Goal: Task Accomplishment & Management: Complete application form

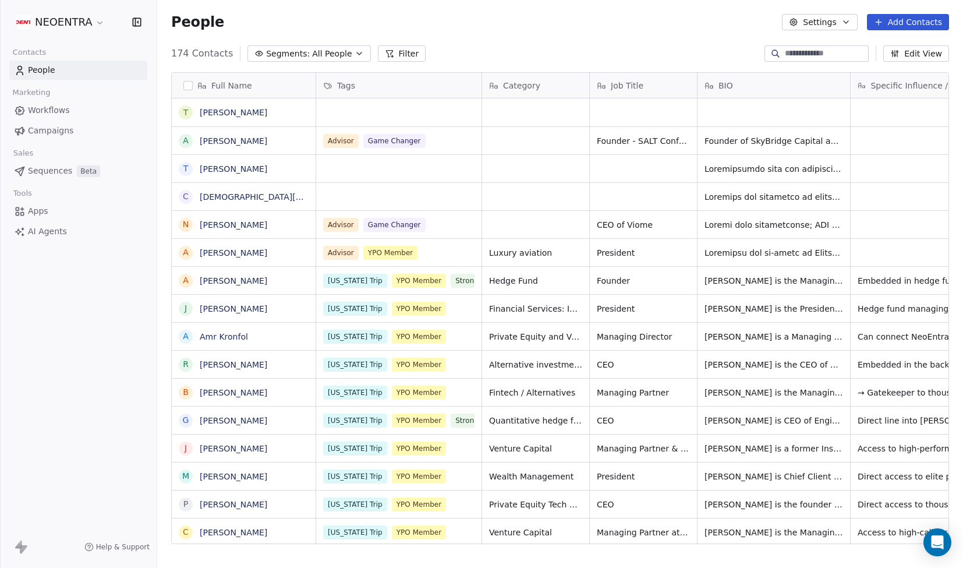
scroll to position [500, 806]
click at [711, 34] on div "People Settings Add Contacts" at bounding box center [560, 22] width 806 height 44
click at [905, 16] on button "Add Contacts" at bounding box center [908, 22] width 82 height 16
click at [903, 48] on span "Create new contact" at bounding box center [912, 47] width 80 height 12
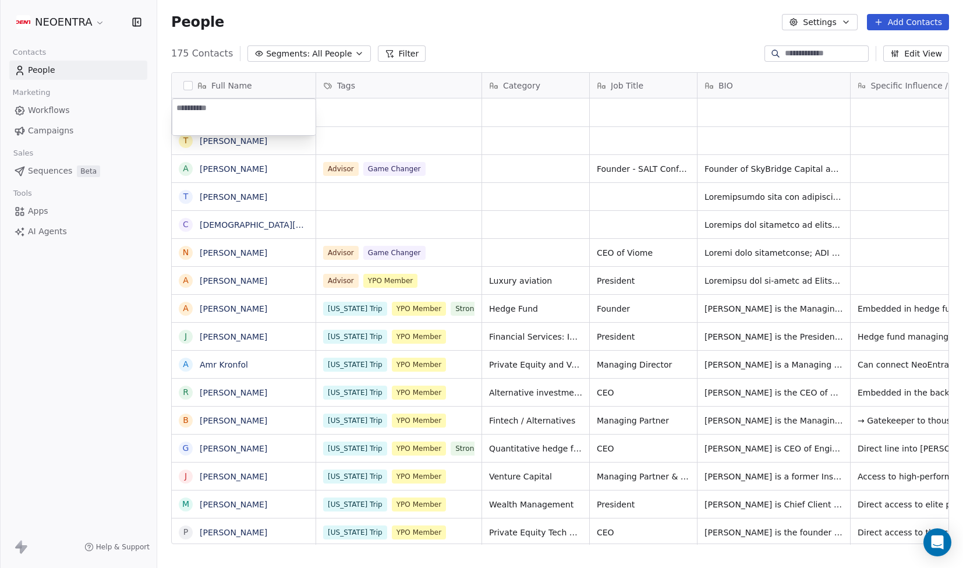
type textarea "**********"
click at [559, 48] on html "NEOENTRA Contacts People Marketing Workflows Campaigns Sales Sequences Beta Too…" at bounding box center [481, 284] width 963 height 568
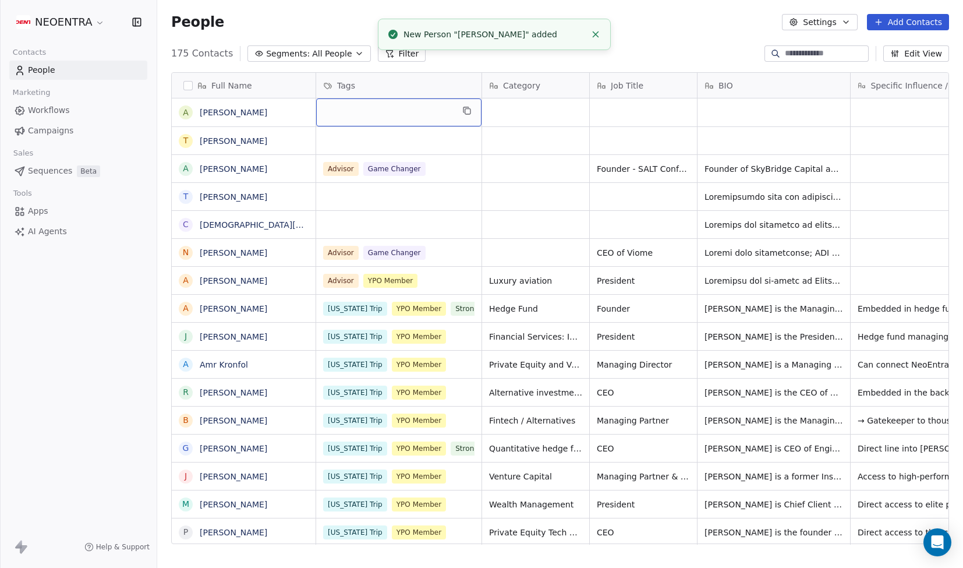
click at [389, 116] on div "grid" at bounding box center [398, 112] width 165 height 28
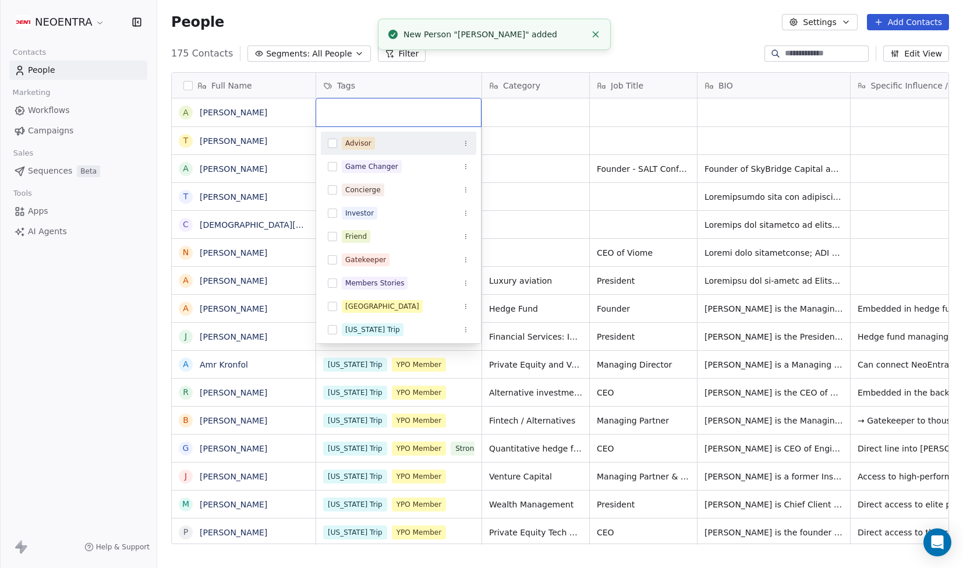
click at [366, 140] on div "Advisor" at bounding box center [358, 143] width 26 height 10
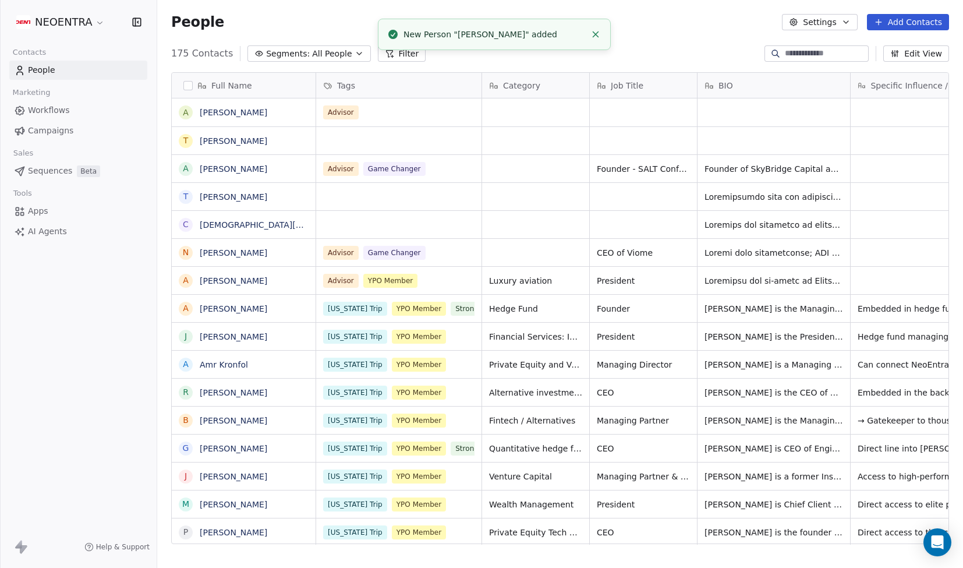
click at [252, 230] on html "NEOENTRA Contacts People Marketing Workflows Campaigns Sales Sequences Beta Too…" at bounding box center [481, 284] width 963 height 568
click at [357, 139] on div "grid" at bounding box center [398, 140] width 165 height 27
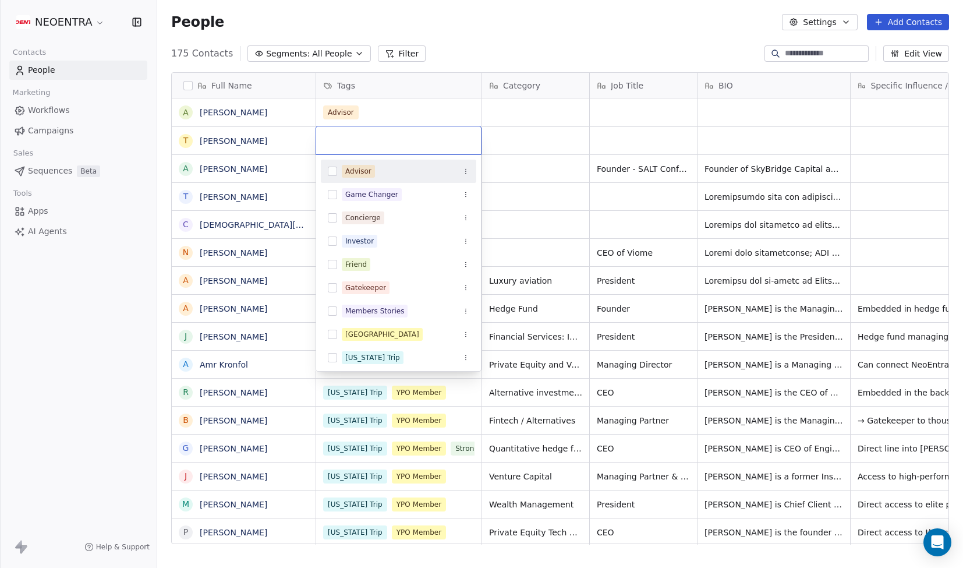
click at [351, 171] on div "Advisor" at bounding box center [358, 171] width 26 height 10
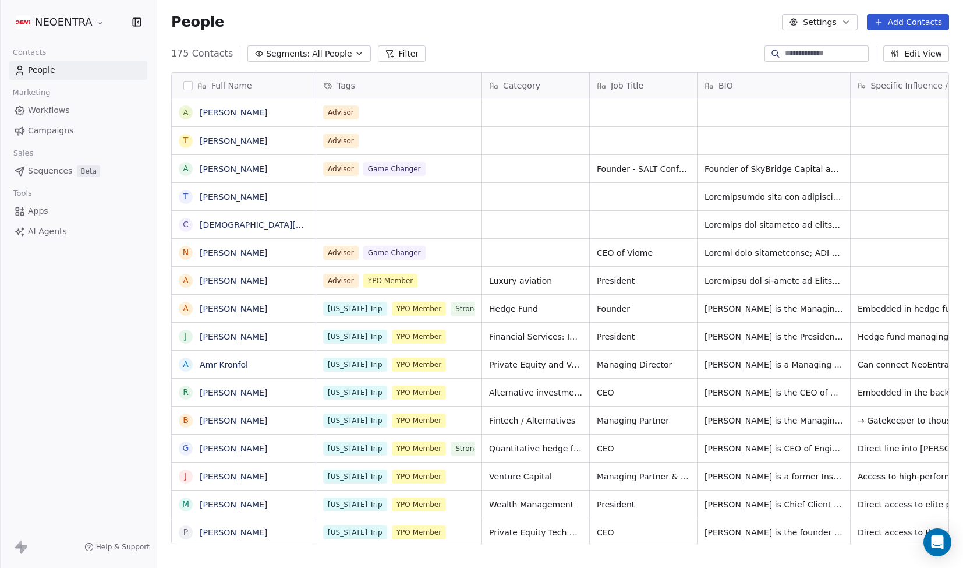
click at [444, 59] on html "NEOENTRA Contacts People Marketing Workflows Campaigns Sales Sequences Beta Too…" at bounding box center [481, 284] width 963 height 568
click at [345, 231] on div "grid" at bounding box center [398, 224] width 165 height 27
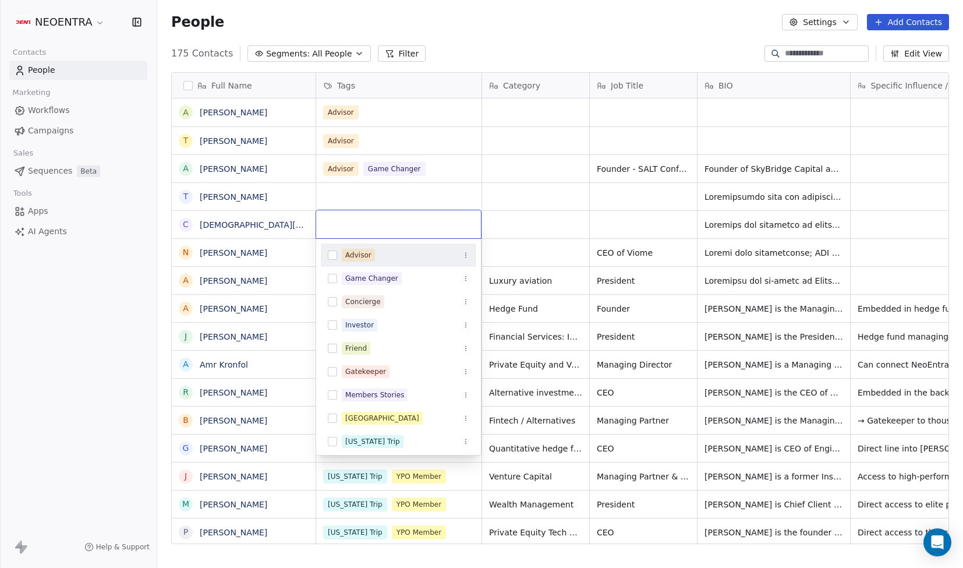
click at [347, 257] on div "Advisor" at bounding box center [358, 255] width 26 height 10
click at [332, 280] on button "Suggestions" at bounding box center [332, 278] width 9 height 9
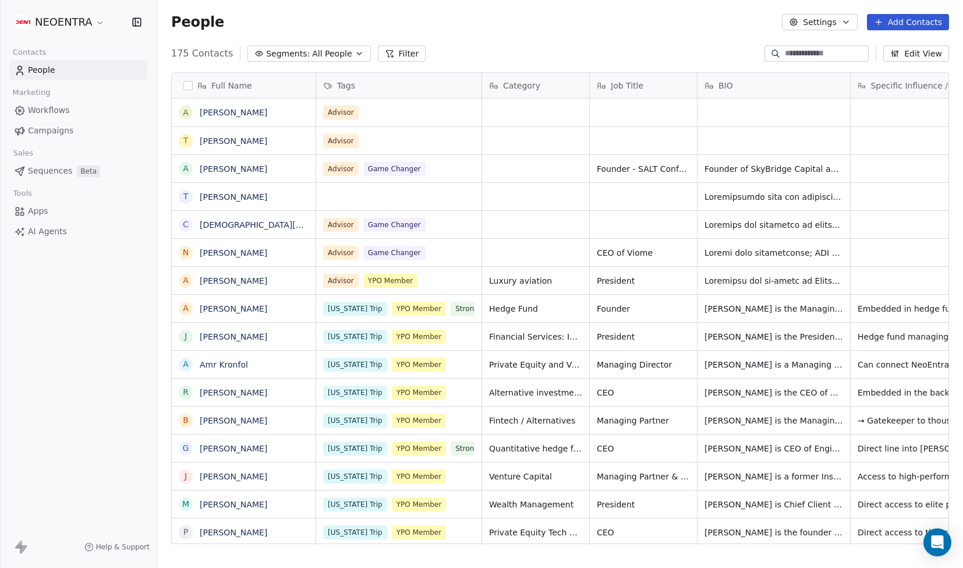
click at [378, 147] on html "NEOENTRA Contacts People Marketing Workflows Campaigns Sales Sequences Beta Too…" at bounding box center [481, 284] width 963 height 568
click at [415, 114] on div "Advisor" at bounding box center [388, 112] width 129 height 14
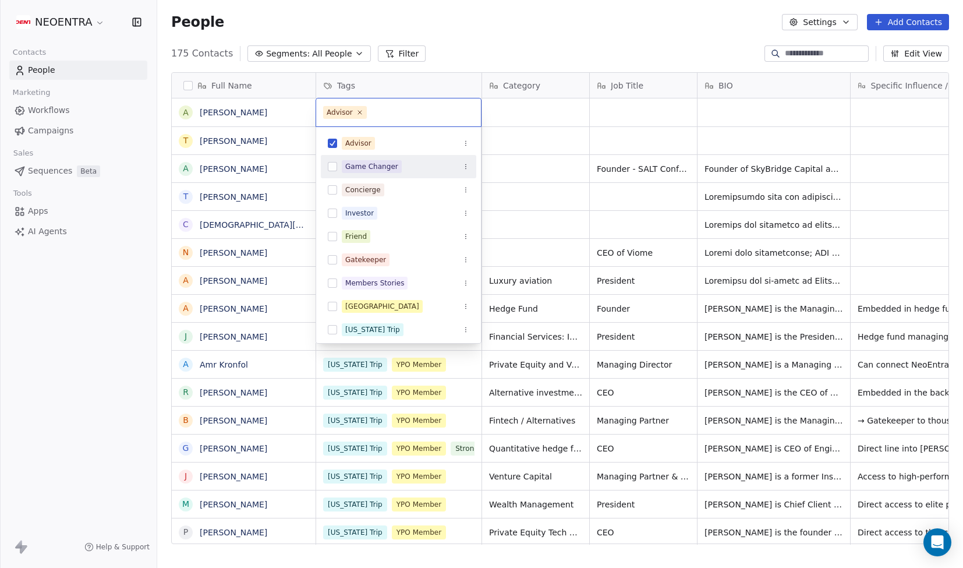
click at [374, 172] on span "Game Changer" at bounding box center [372, 166] width 60 height 13
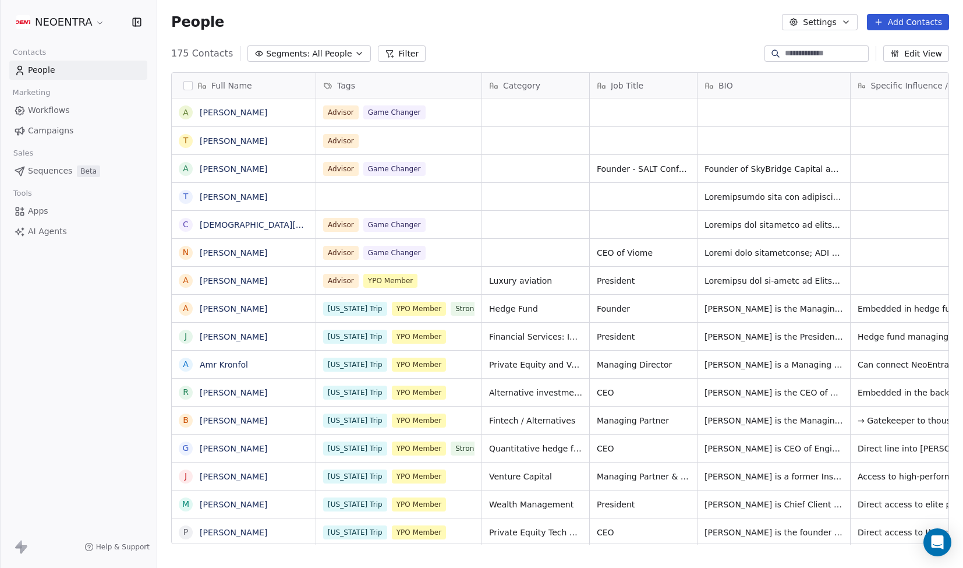
click at [252, 176] on html "NEOENTRA Contacts People Marketing Workflows Campaigns Sales Sequences Beta Too…" at bounding box center [481, 284] width 963 height 568
click at [399, 142] on div "Advisor" at bounding box center [388, 141] width 129 height 14
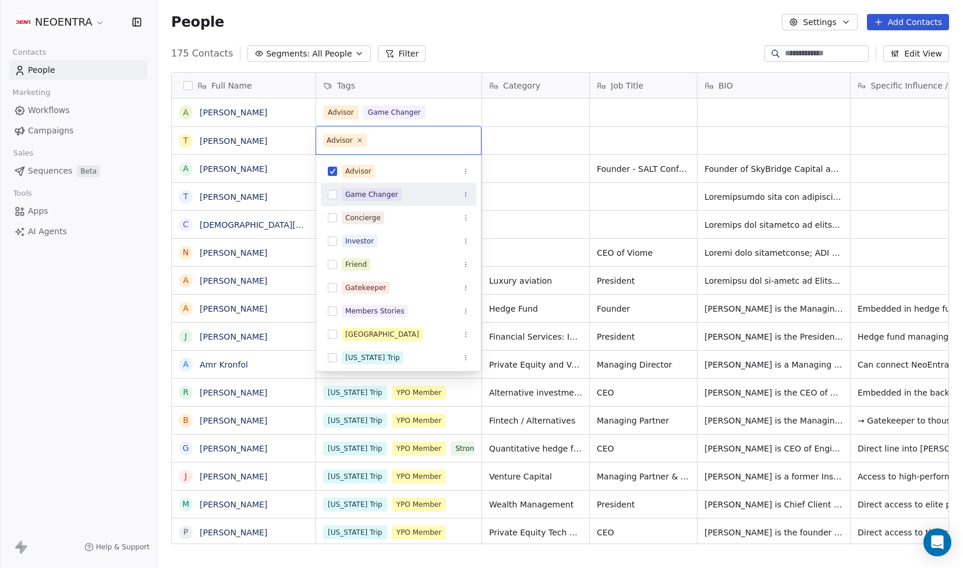
click at [381, 193] on div "Game Changer" at bounding box center [371, 194] width 53 height 10
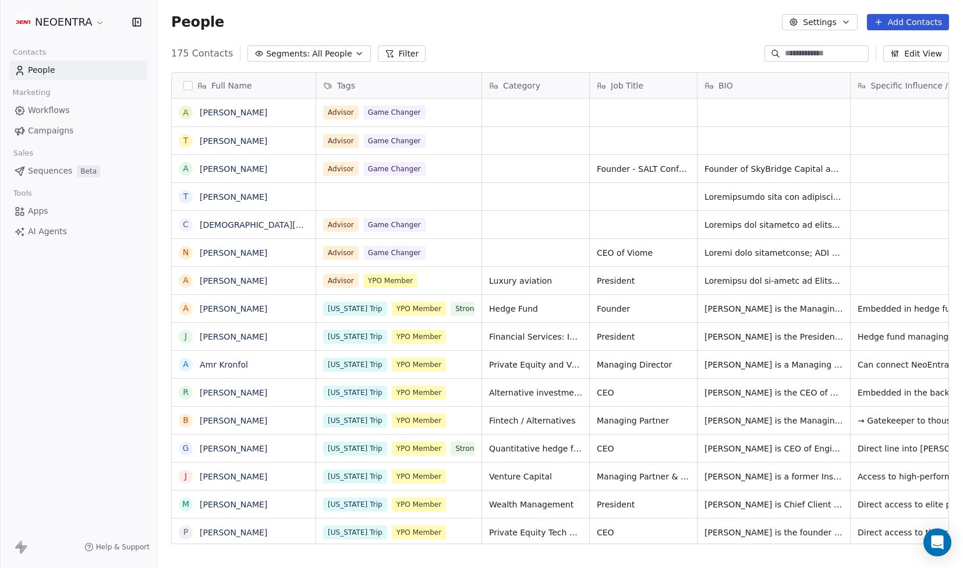
click at [520, 40] on html "NEOENTRA Contacts People Marketing Workflows Campaigns Sales Sequences Beta Too…" at bounding box center [481, 284] width 963 height 568
